Goal: Task Accomplishment & Management: Manage account settings

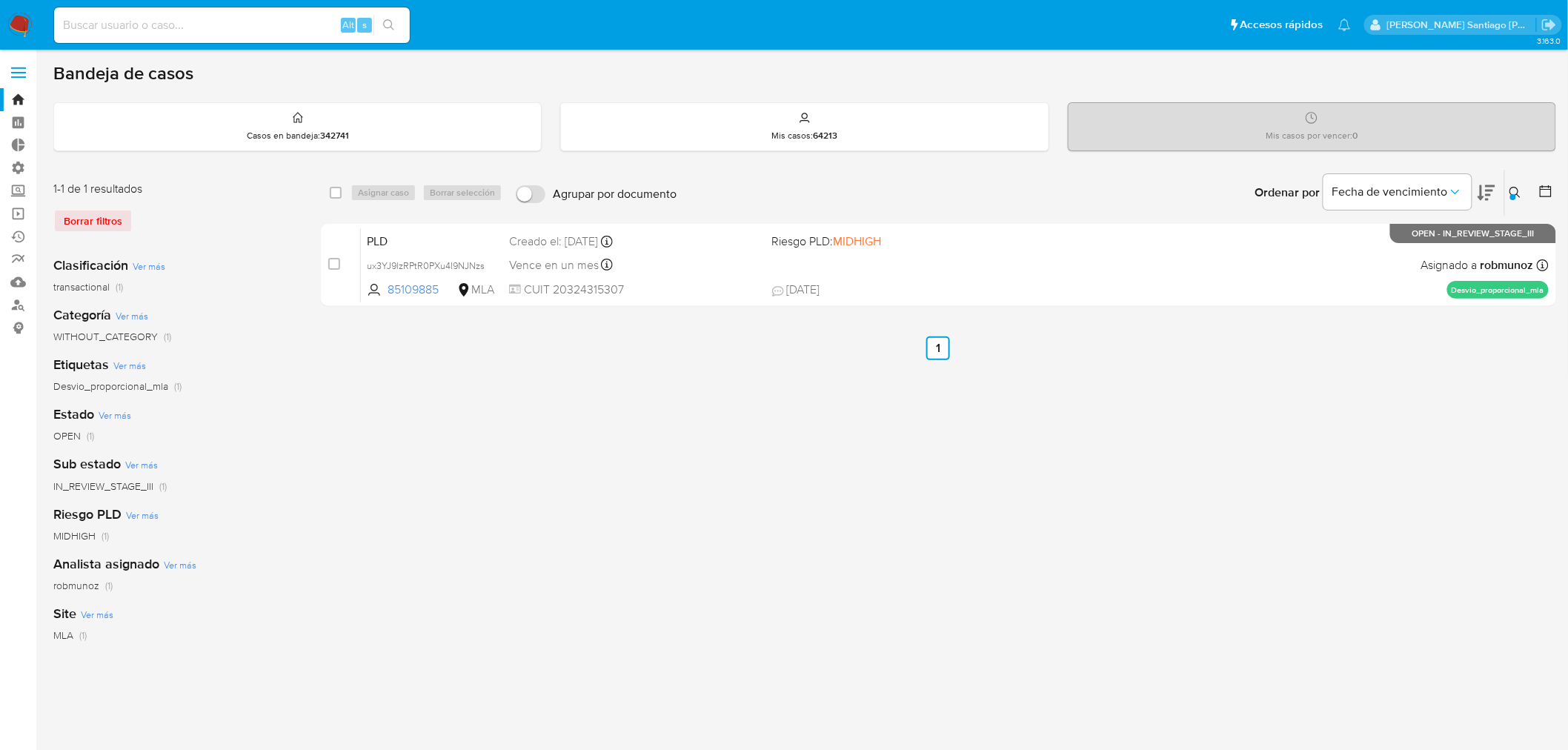
click at [1515, 199] on button at bounding box center [1517, 192] width 25 height 18
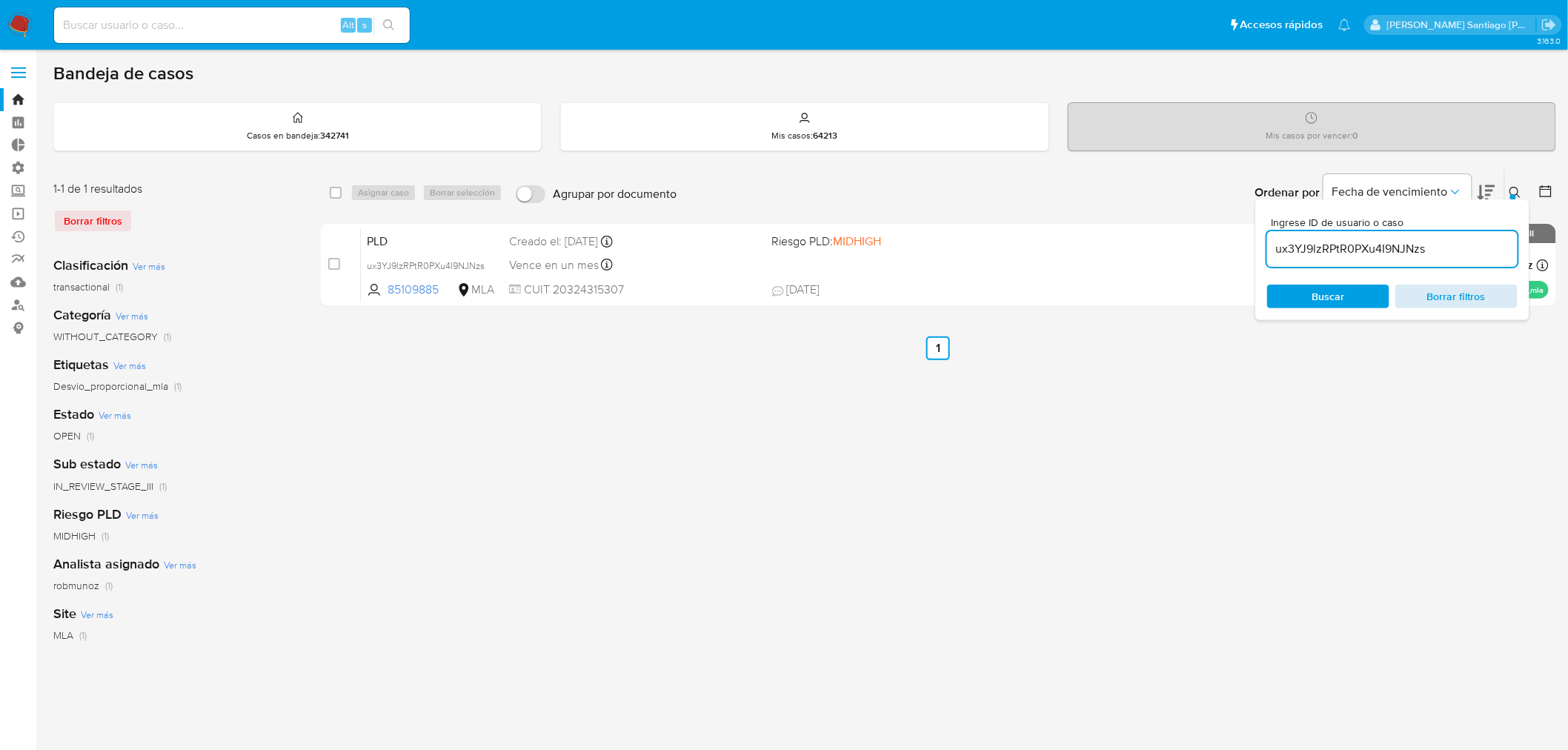
click at [1448, 298] on span "Borrar filtros" at bounding box center [1456, 296] width 101 height 21
click at [1414, 253] on input "ux3YJ9lzRPtR0PXu4I9NJNzs" at bounding box center [1392, 249] width 250 height 19
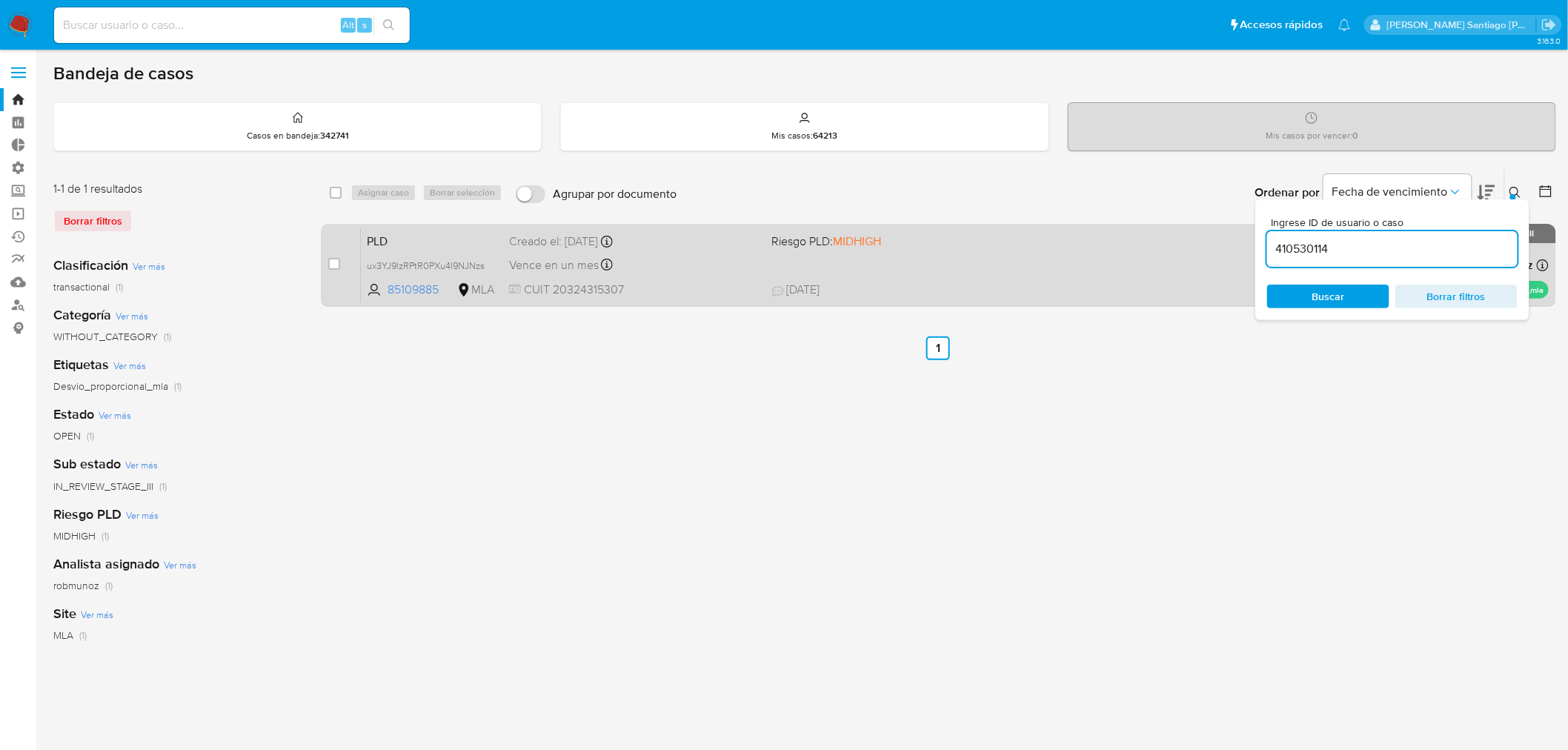
type input "410530114"
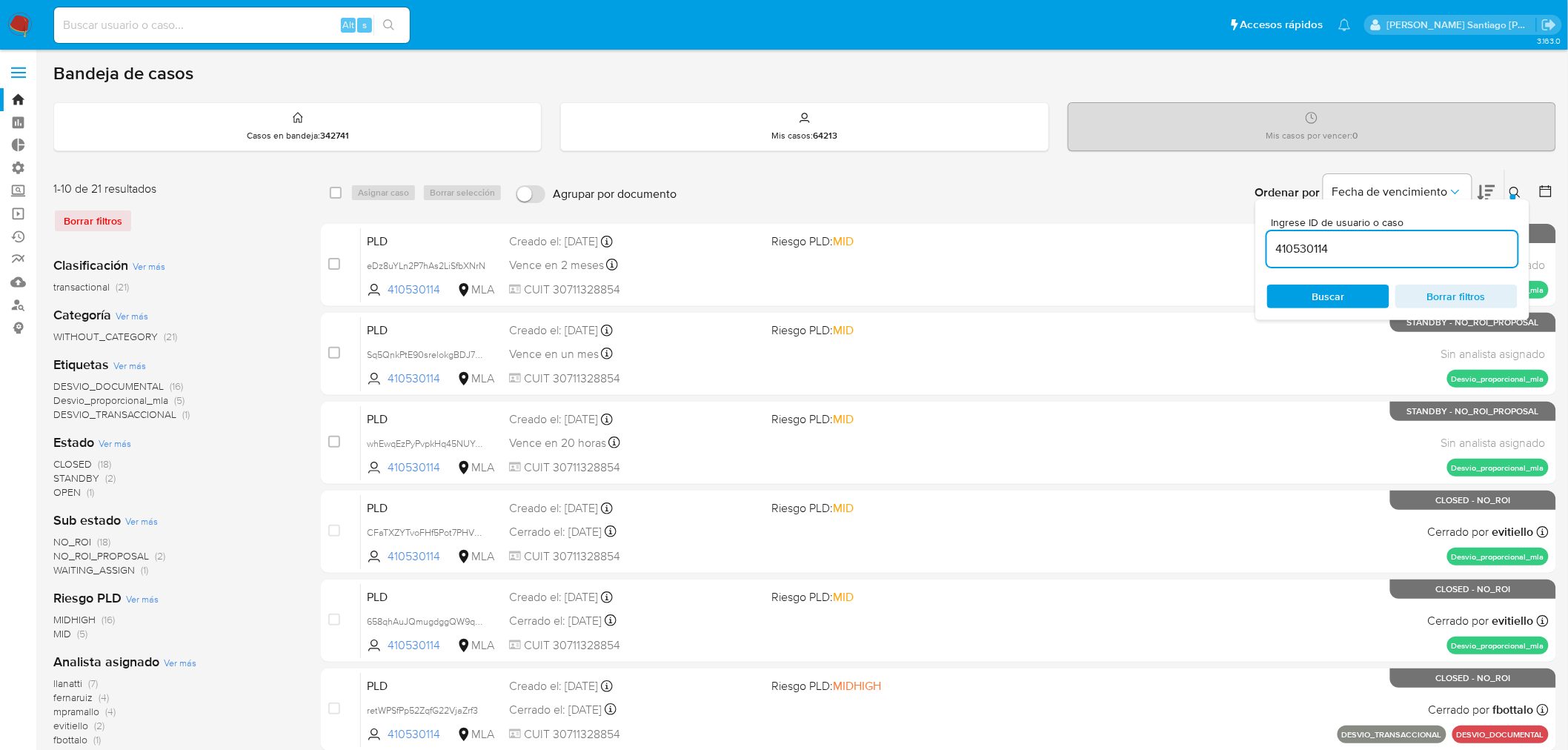
drag, startPoint x: 1346, startPoint y: 297, endPoint x: 1403, endPoint y: 282, distance: 58.9
click at [1344, 300] on span "Buscar" at bounding box center [1328, 296] width 101 height 21
click at [1512, 194] on div at bounding box center [1513, 197] width 6 height 6
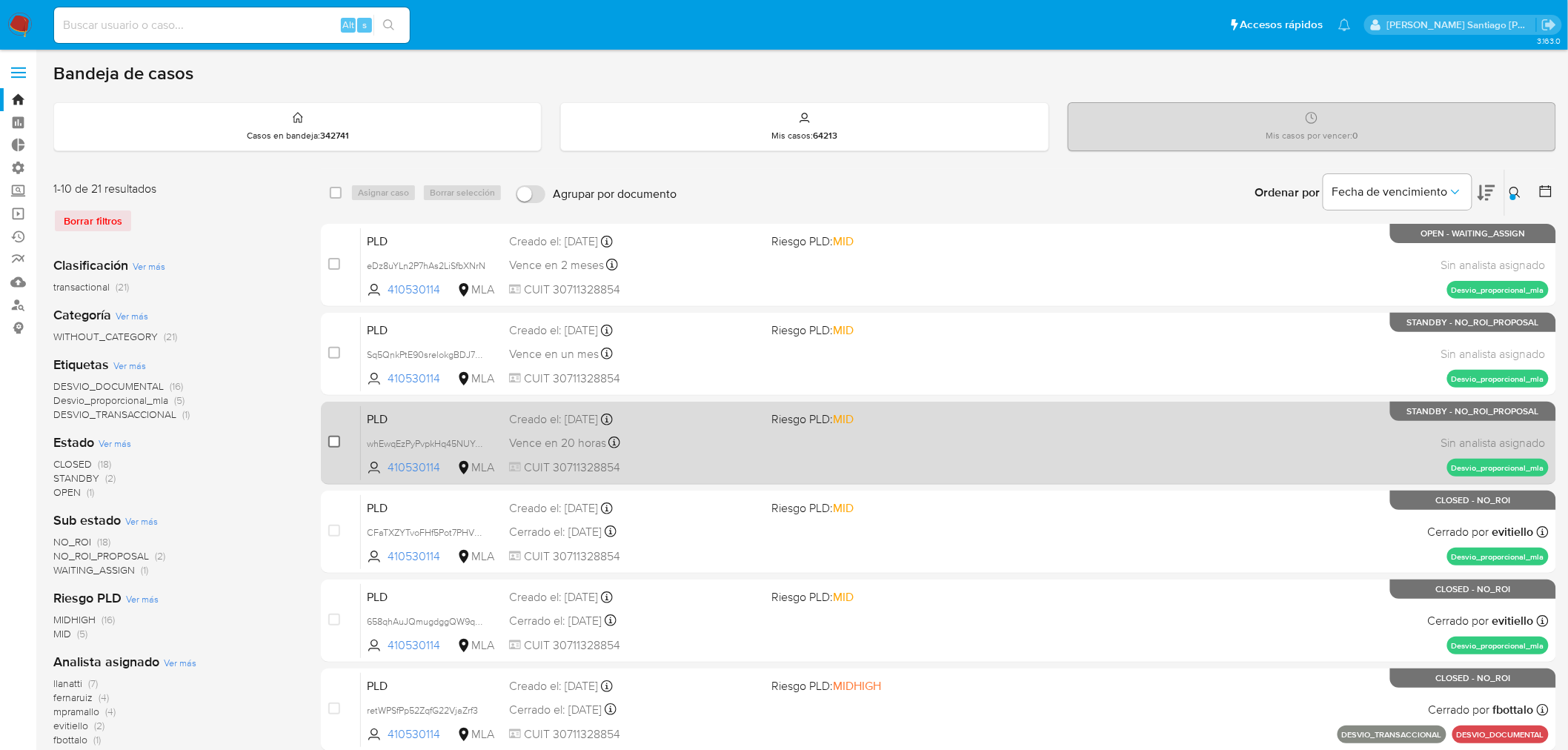
click at [336, 442] on input "checkbox" at bounding box center [334, 441] width 12 height 12
checkbox input "true"
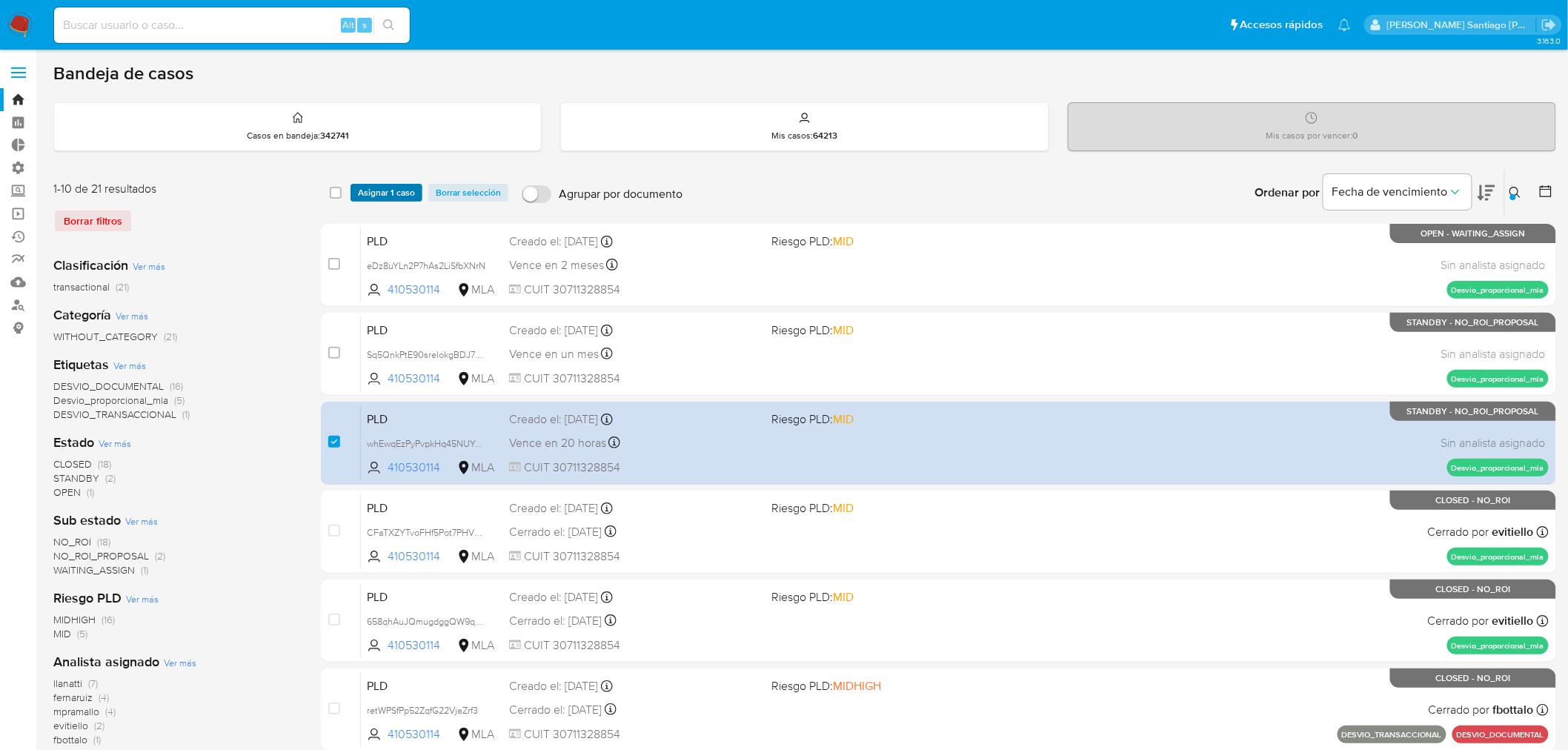
click at [400, 188] on span "Asignar 1 caso" at bounding box center [386, 192] width 57 height 15
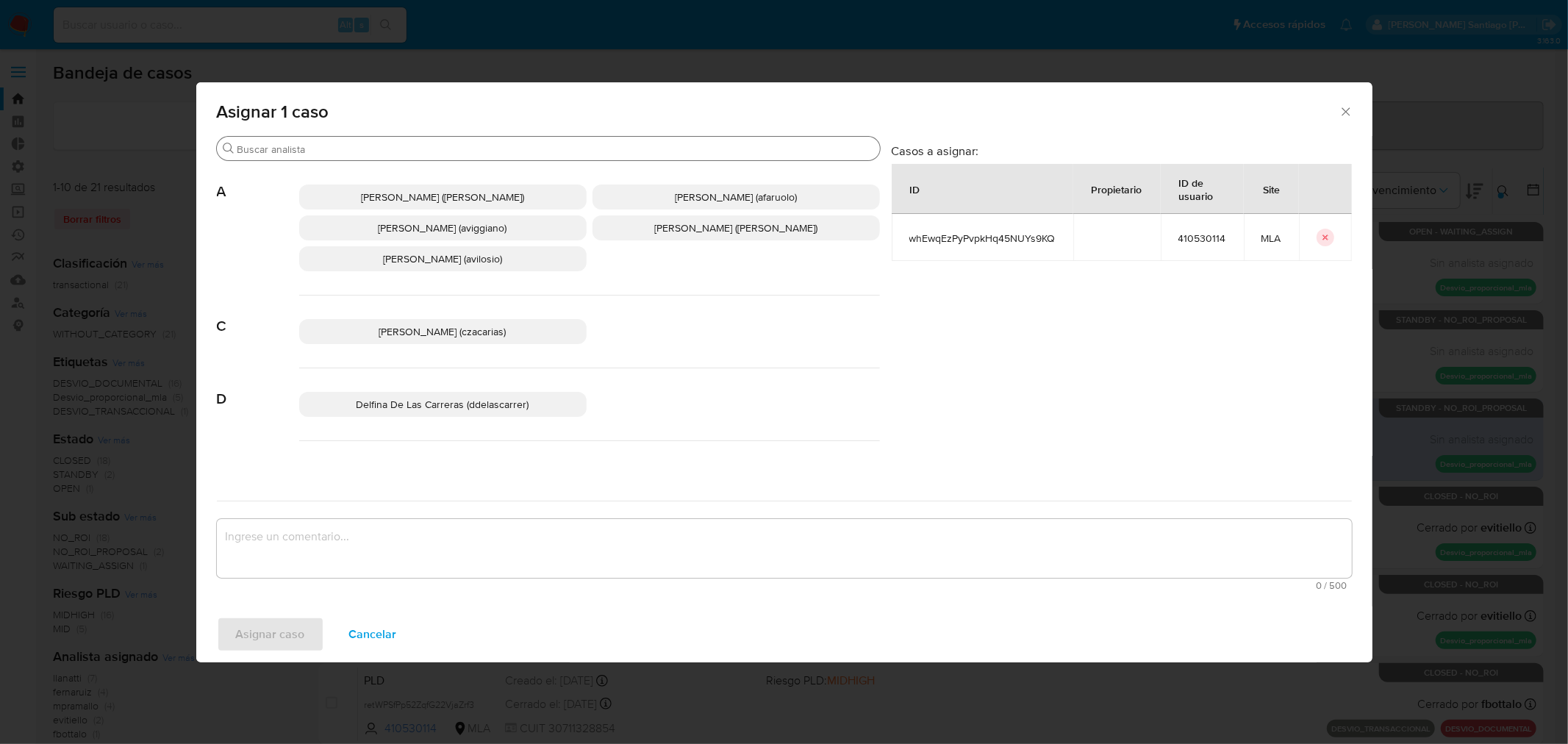
click at [360, 153] on input "Buscar" at bounding box center [556, 149] width 637 height 13
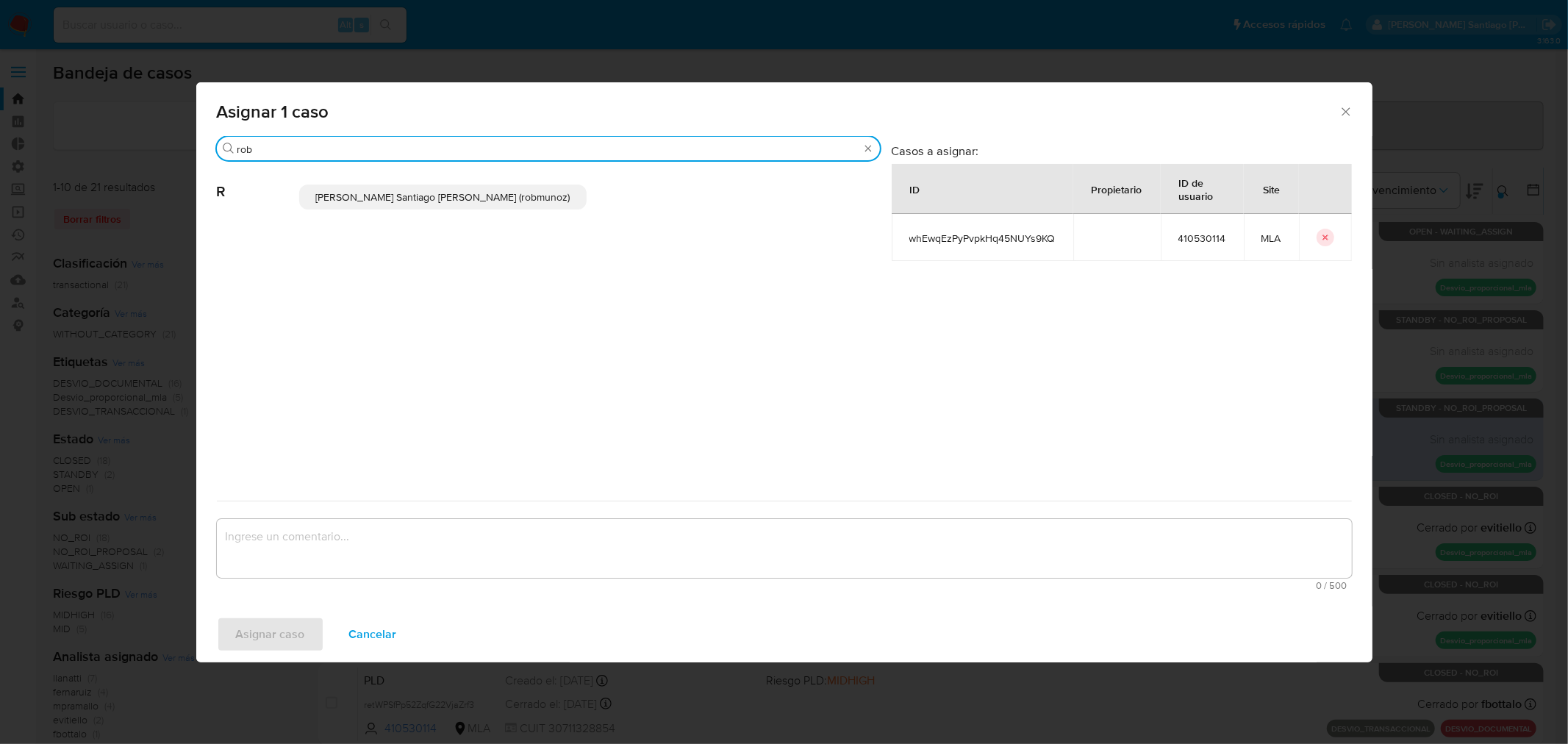
type input "rob"
click at [439, 203] on span "Roberto Santiago Munoz (robmunoz)" at bounding box center [443, 196] width 254 height 15
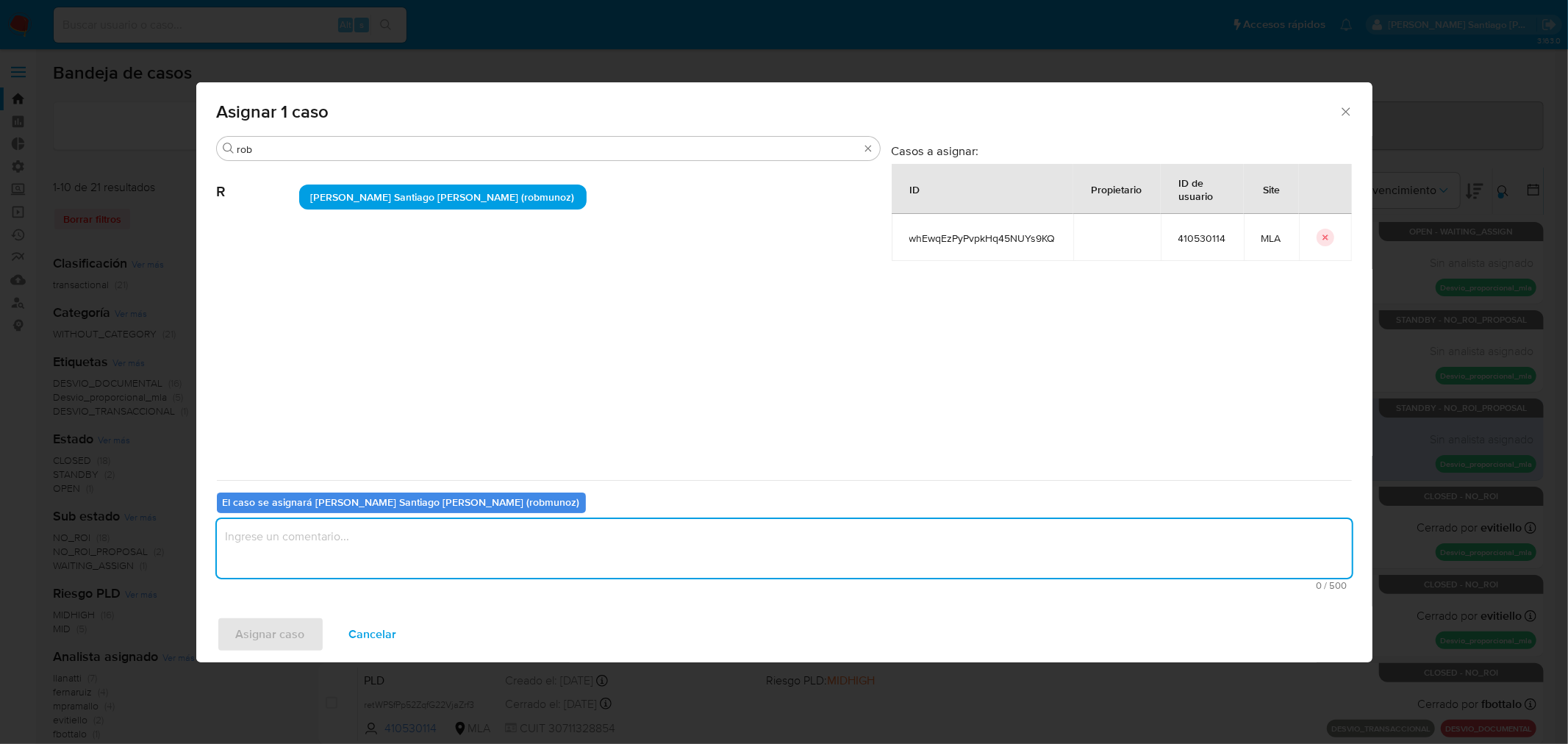
click at [416, 560] on textarea "assign-modal" at bounding box center [784, 548] width 1135 height 59
click at [280, 632] on span "Asignar caso" at bounding box center [271, 634] width 69 height 32
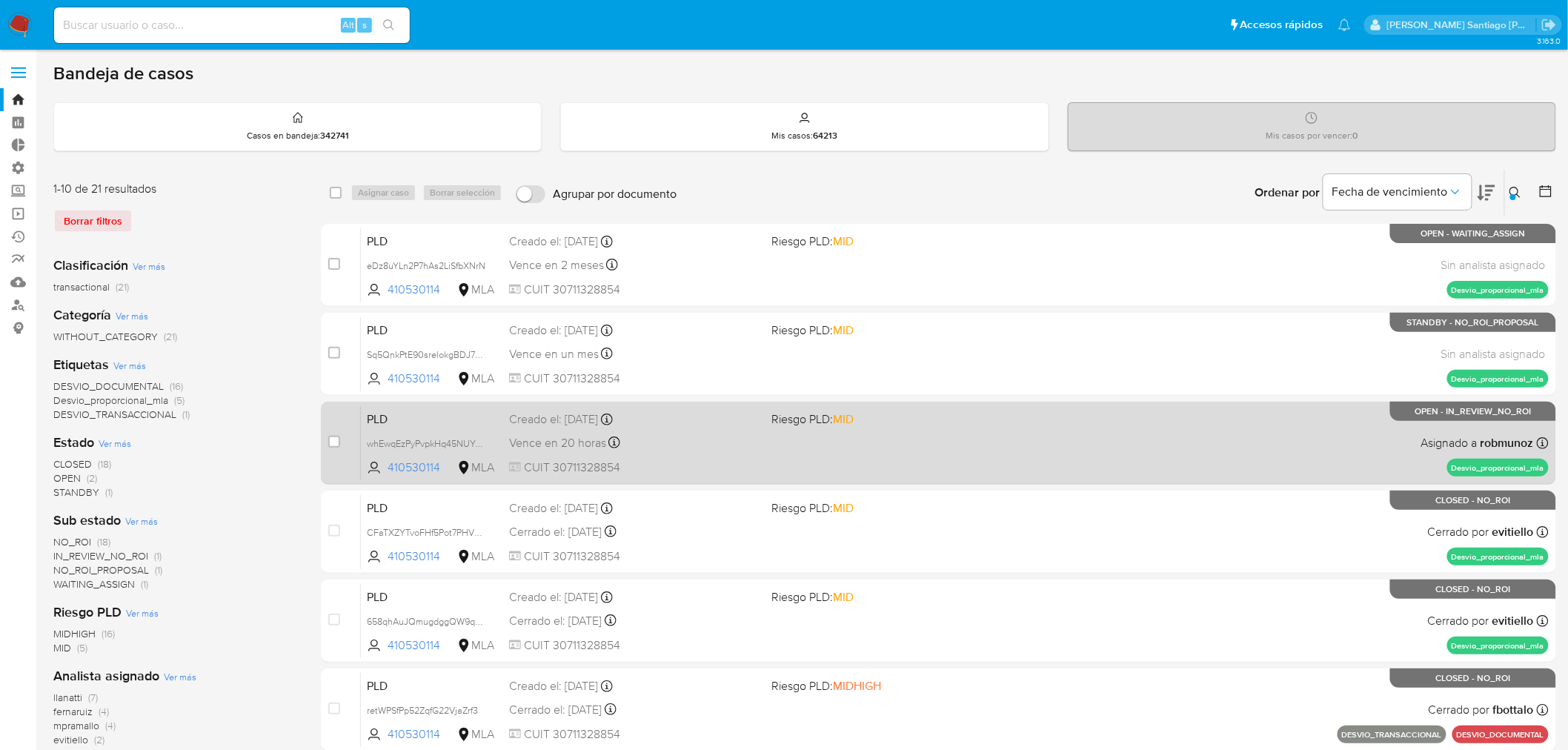
click at [1044, 426] on div "PLD whEwqEzPyPvpkHq45NUYs9KQ 410530114 MLA Riesgo PLD: MID Creado el: 12/08/202…" at bounding box center [955, 443] width 1188 height 75
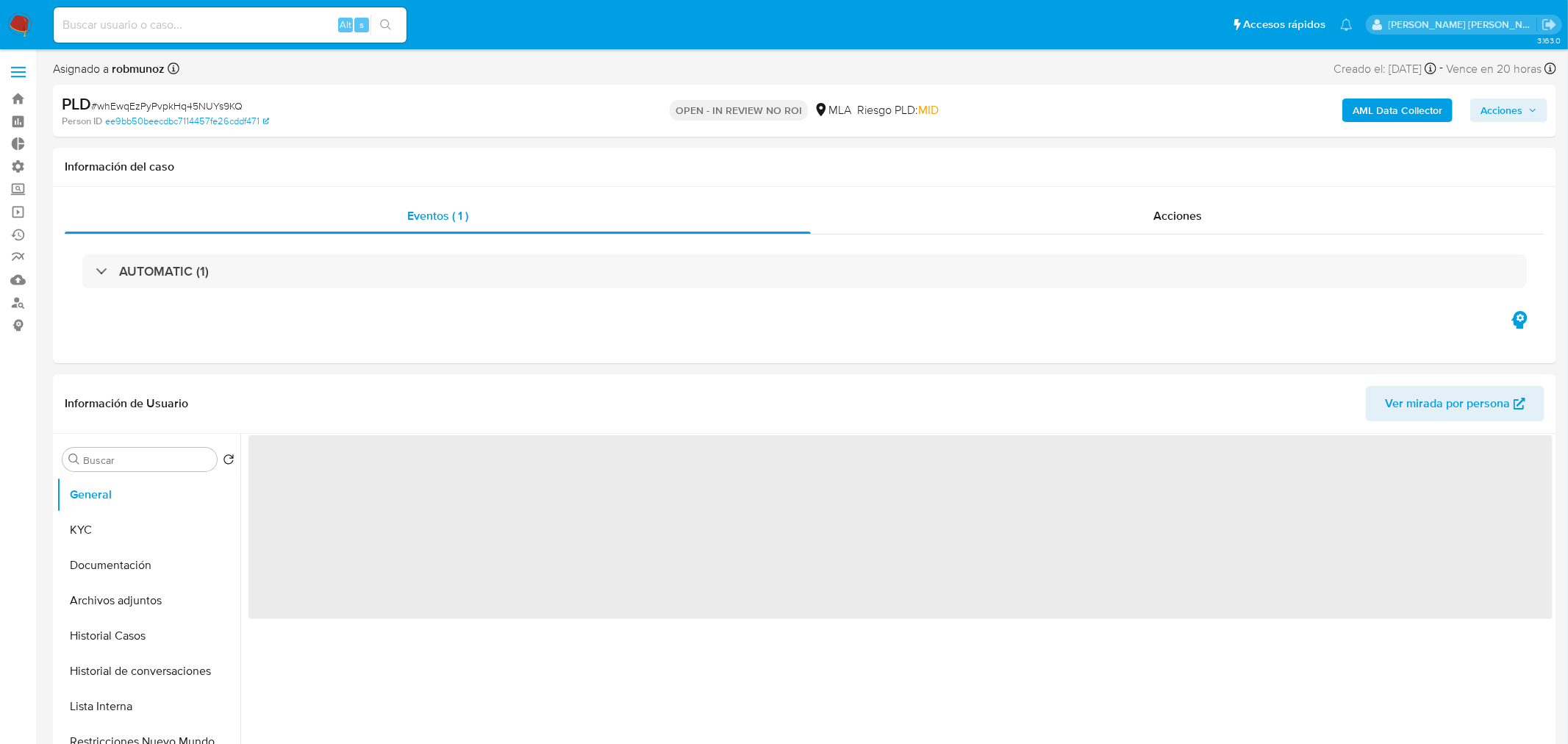
select select "10"
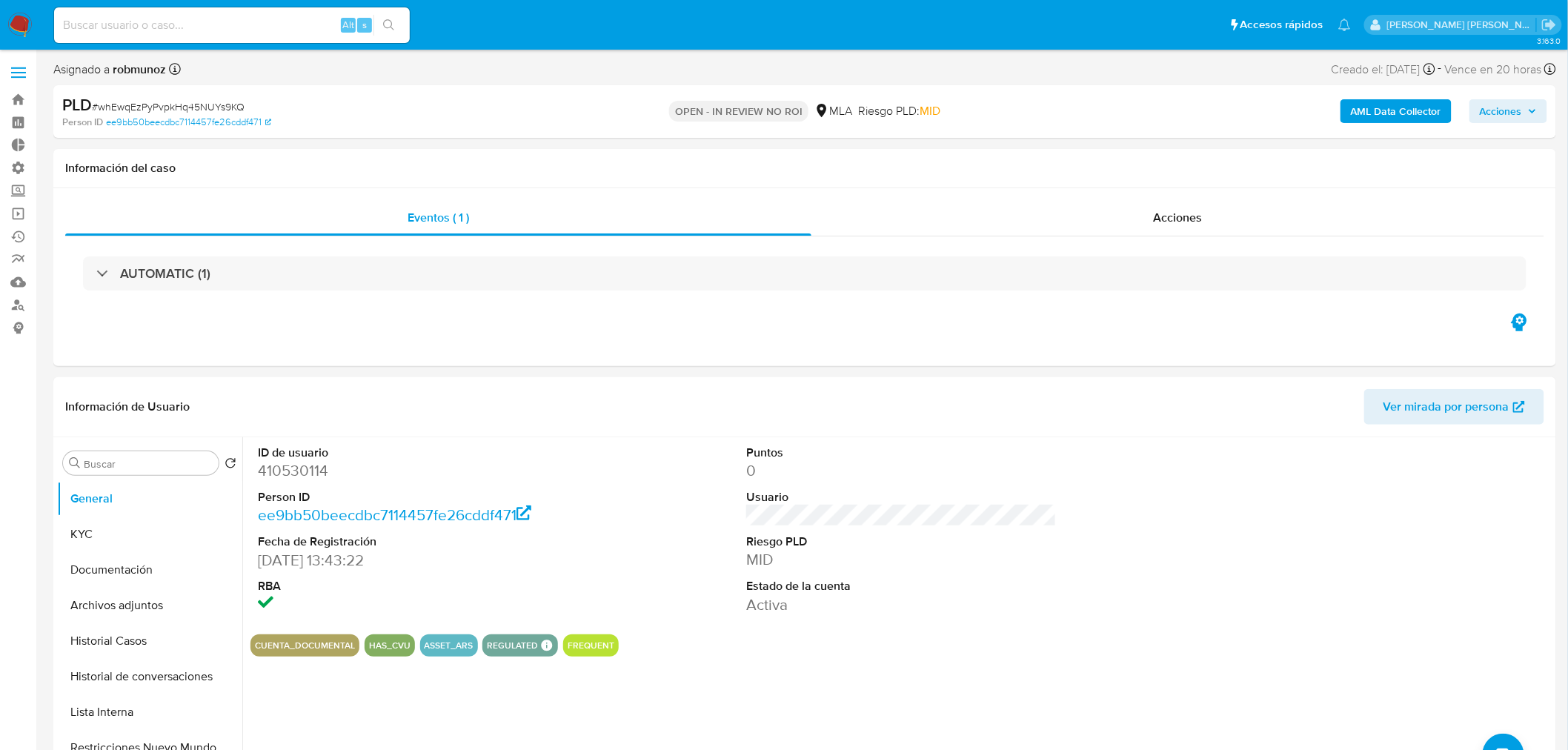
click at [1525, 117] on span "Acciones" at bounding box center [1509, 110] width 57 height 21
drag, startPoint x: 1129, startPoint y: 163, endPoint x: 1132, endPoint y: 183, distance: 20.2
click at [1129, 166] on div "Resolución del caso Alt r" at bounding box center [1105, 158] width 141 height 39
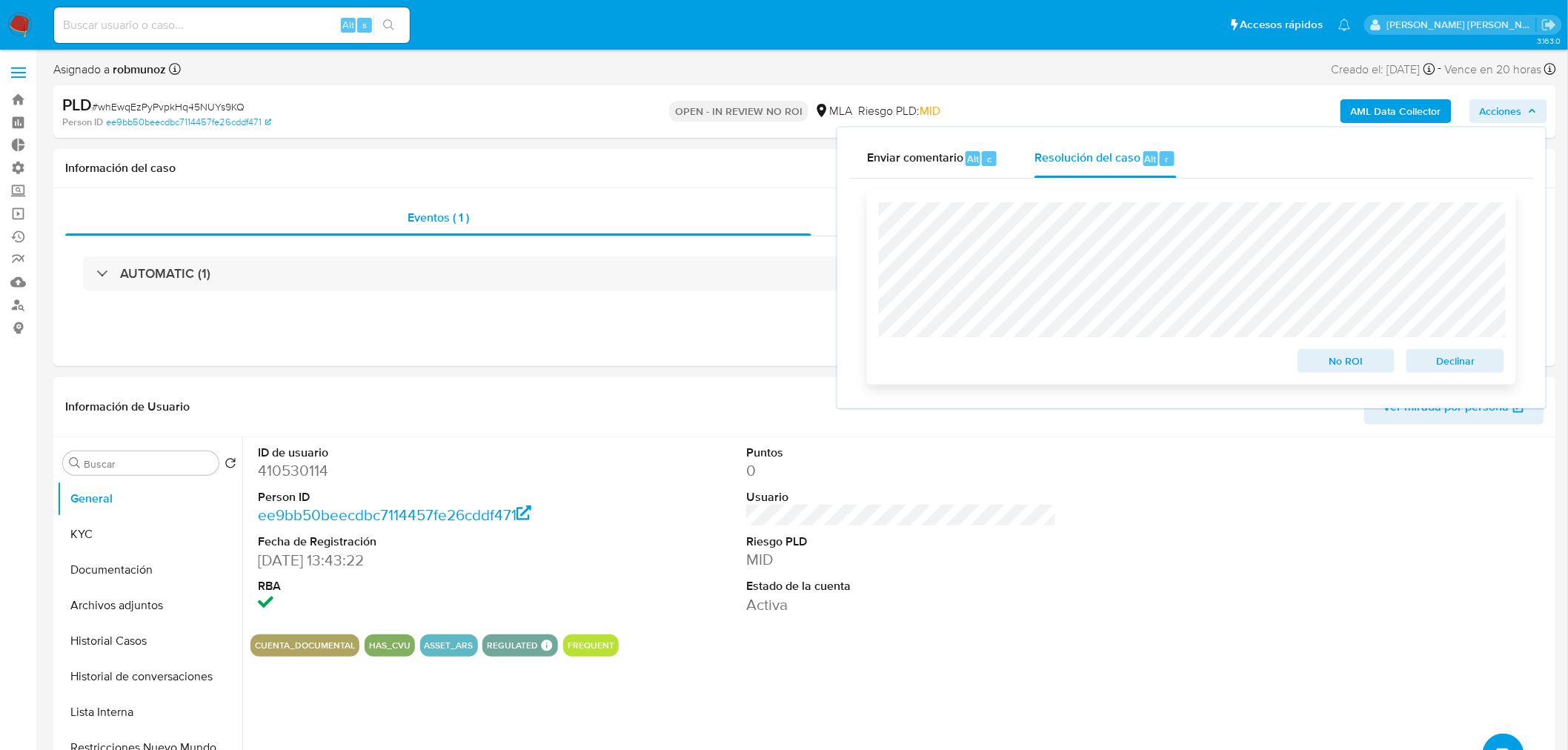
click at [1321, 358] on span "No ROI" at bounding box center [1346, 361] width 77 height 21
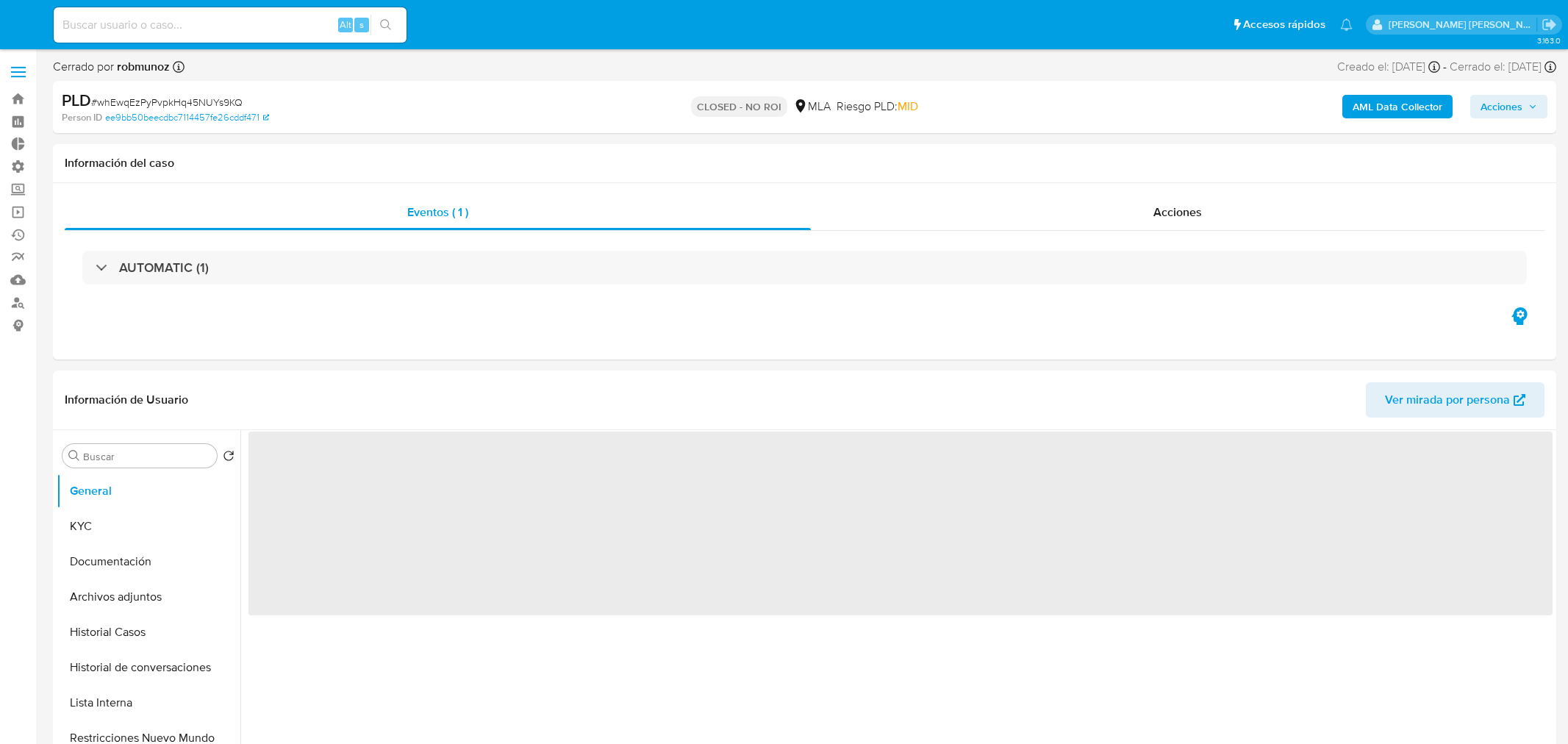
select select "10"
